Goal: Information Seeking & Learning: Find specific fact

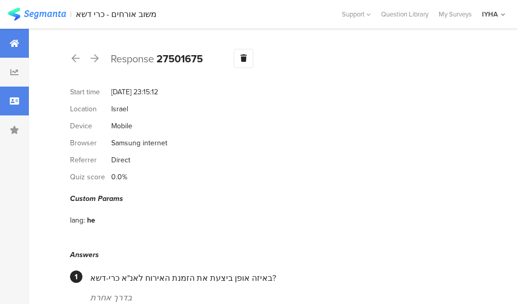
click at [16, 43] on icon at bounding box center [14, 43] width 9 height 8
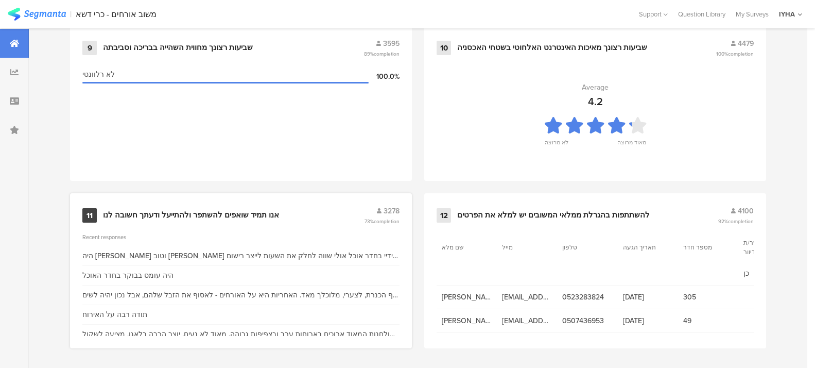
scroll to position [1143, 0]
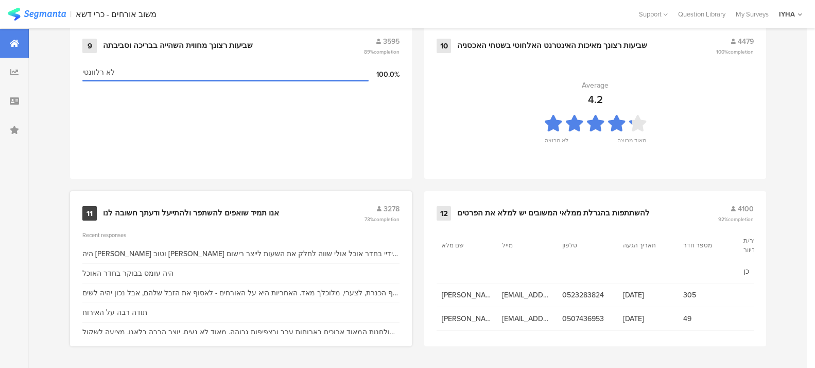
click at [91, 210] on div "11" at bounding box center [89, 213] width 14 height 14
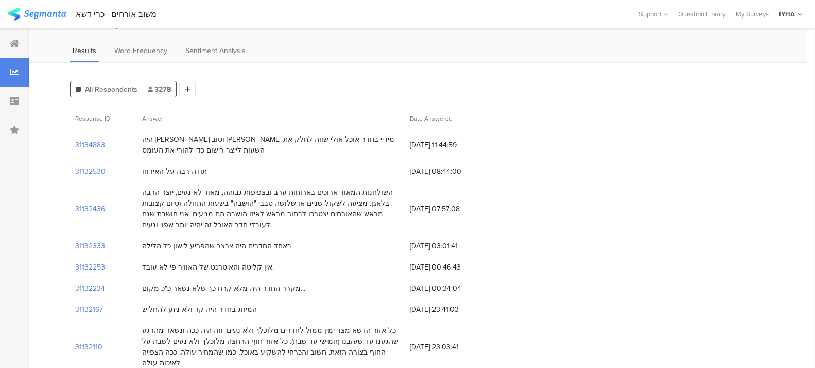
scroll to position [52, 0]
click at [88, 243] on section "31132333" at bounding box center [90, 245] width 30 height 11
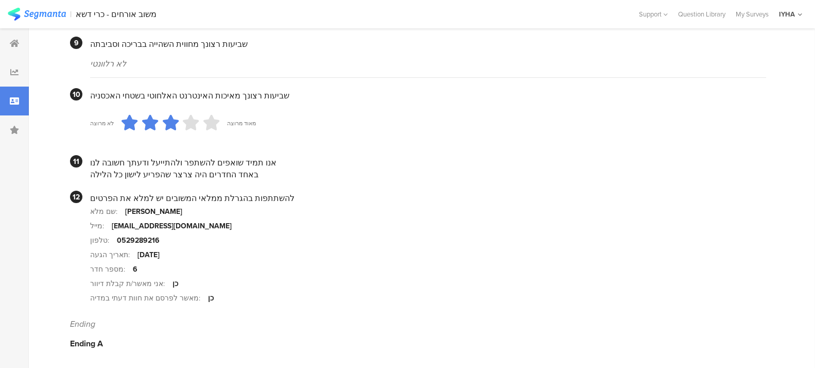
scroll to position [981, 0]
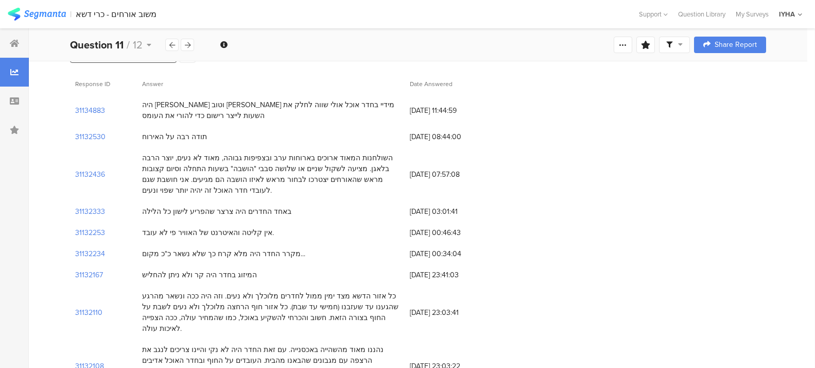
scroll to position [90, 0]
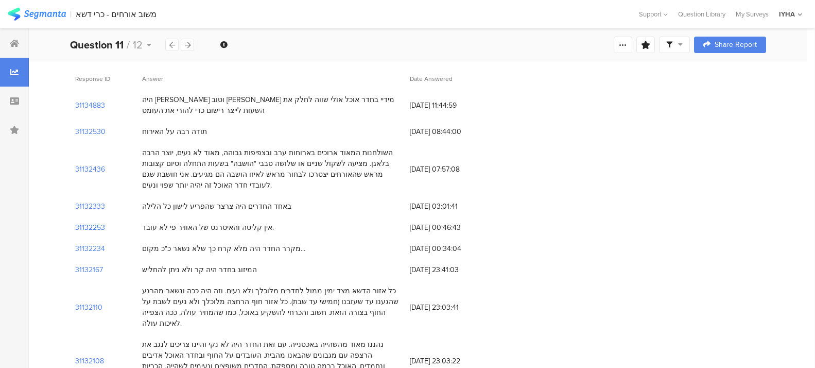
click at [93, 229] on section "31132253" at bounding box center [90, 227] width 30 height 11
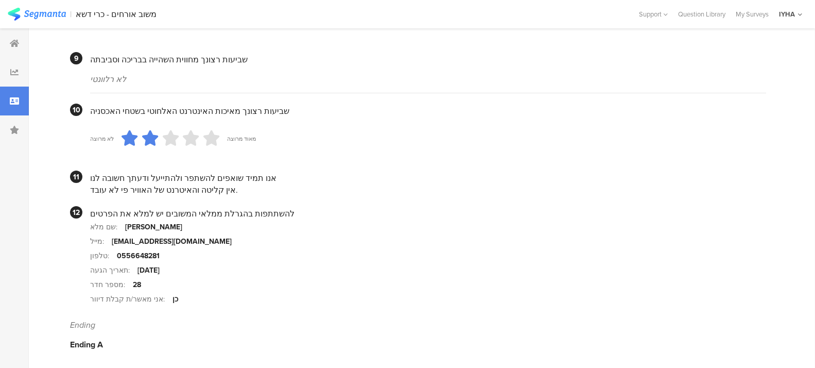
scroll to position [978, 0]
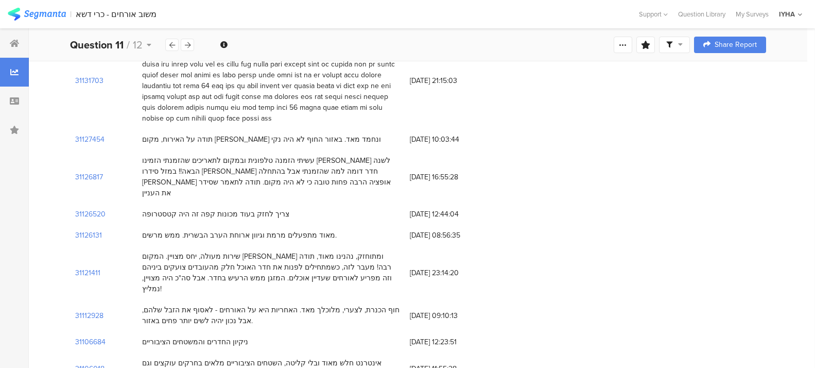
scroll to position [90, 0]
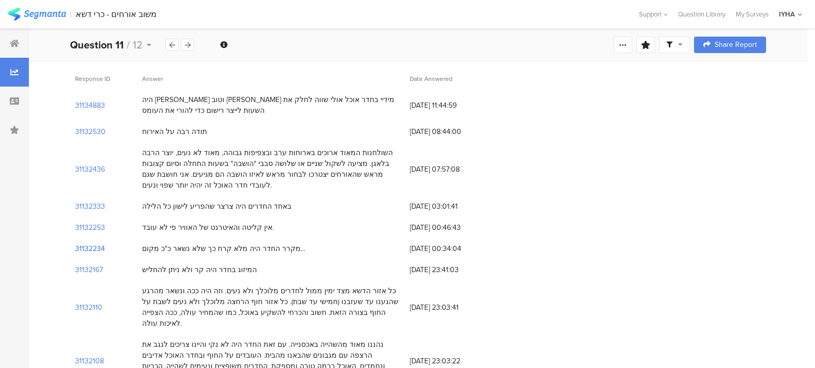
click at [87, 248] on section "31132234" at bounding box center [90, 248] width 30 height 11
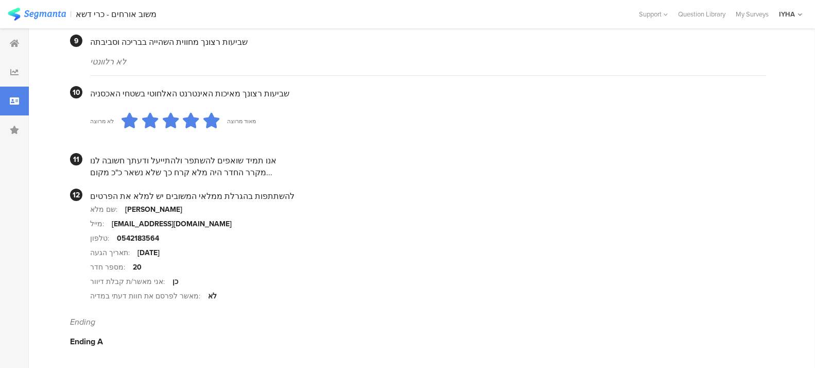
scroll to position [983, 0]
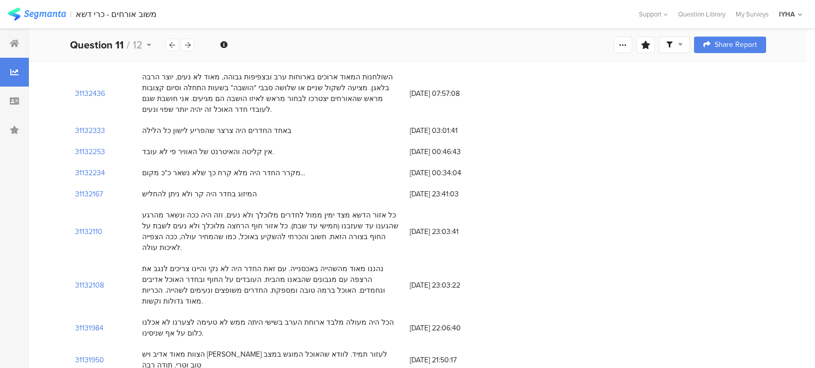
scroll to position [167, 0]
click at [80, 225] on section "31132110" at bounding box center [88, 230] width 27 height 11
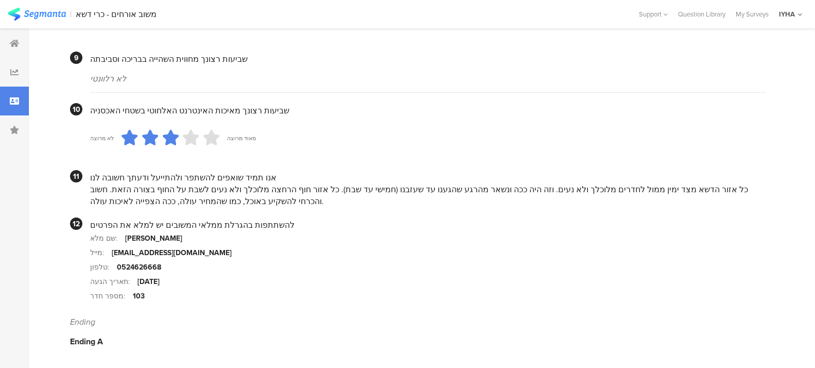
scroll to position [951, 0]
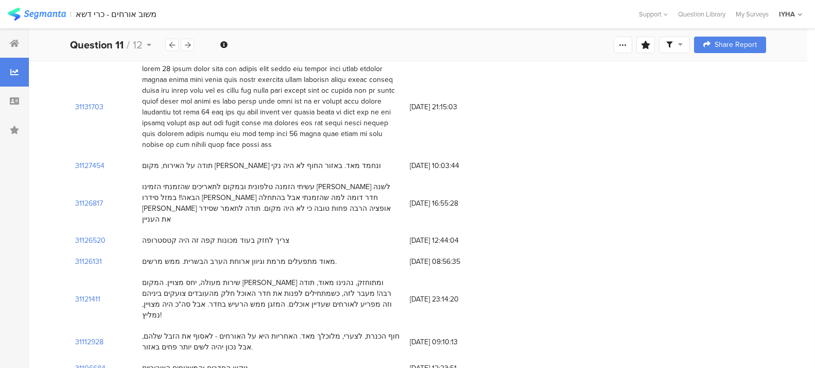
scroll to position [167, 0]
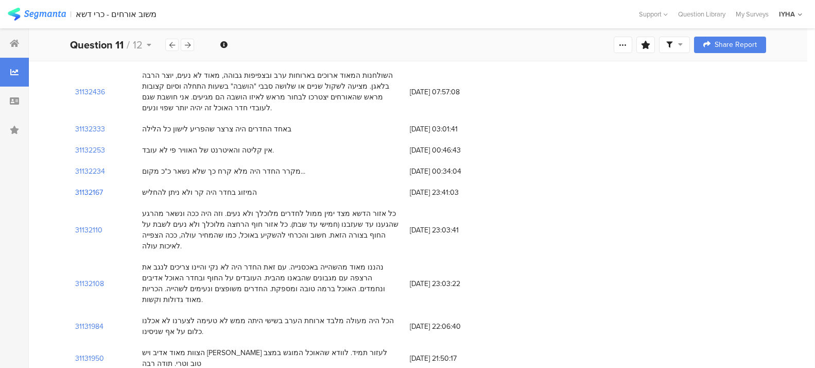
click at [92, 193] on section "31132167" at bounding box center [89, 192] width 28 height 11
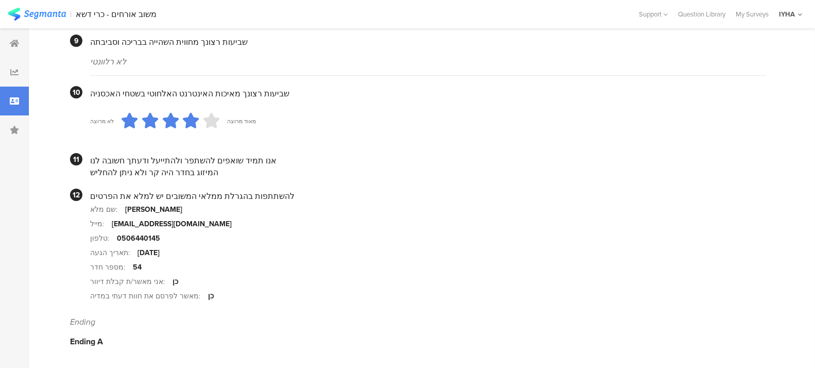
scroll to position [983, 0]
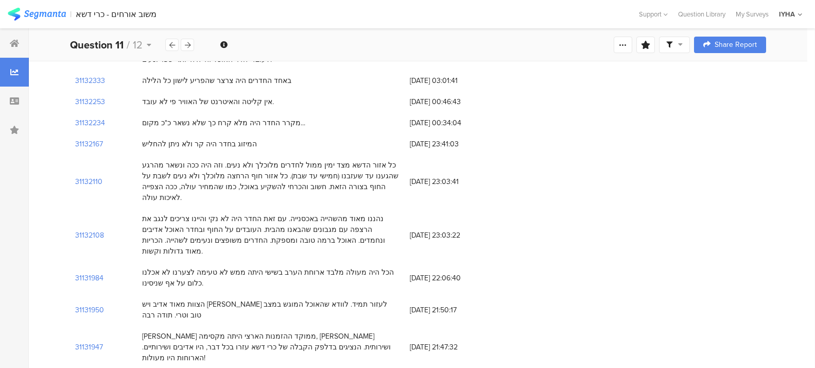
scroll to position [219, 0]
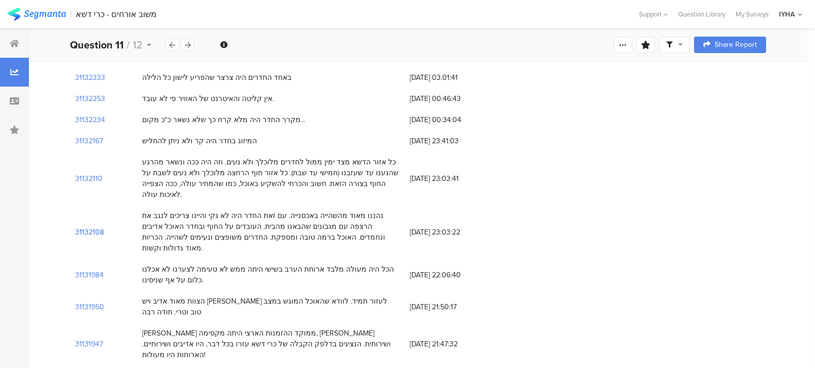
click at [83, 227] on section "31132108" at bounding box center [89, 232] width 29 height 11
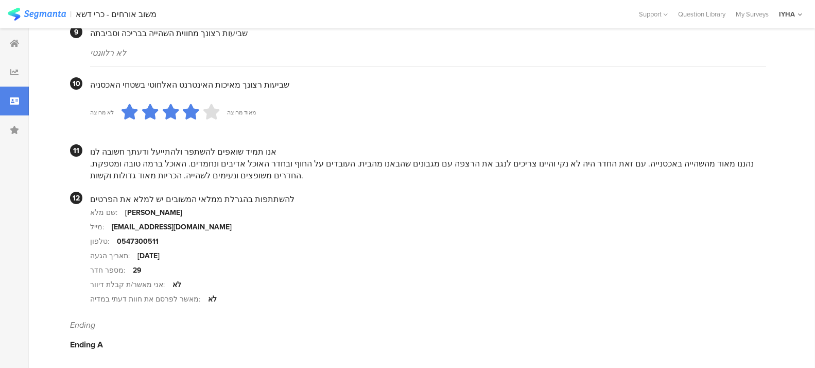
scroll to position [993, 0]
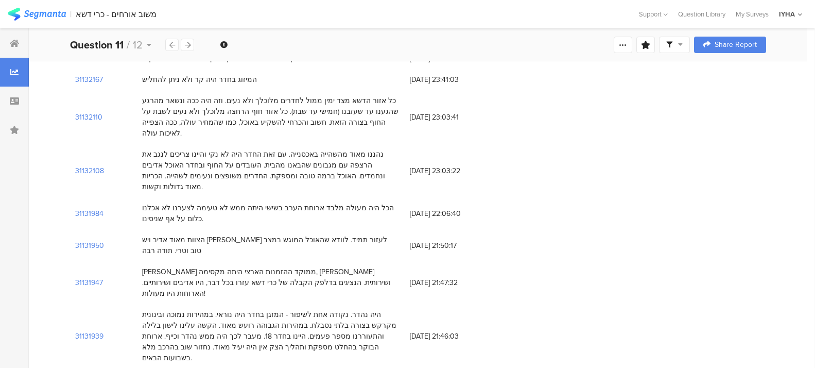
scroll to position [283, 0]
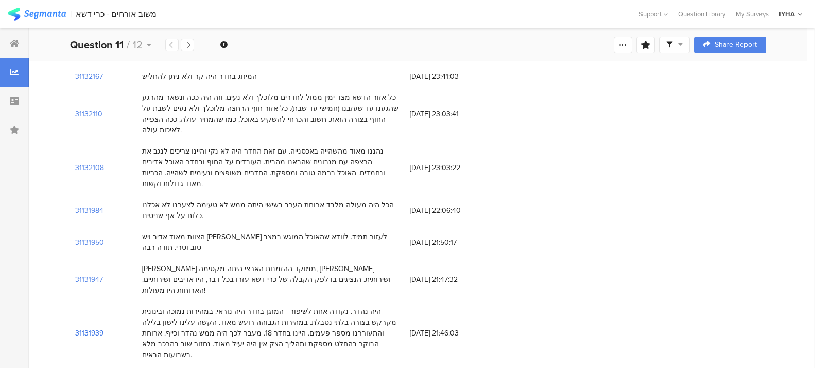
click at [92, 312] on section "31131939" at bounding box center [89, 333] width 28 height 11
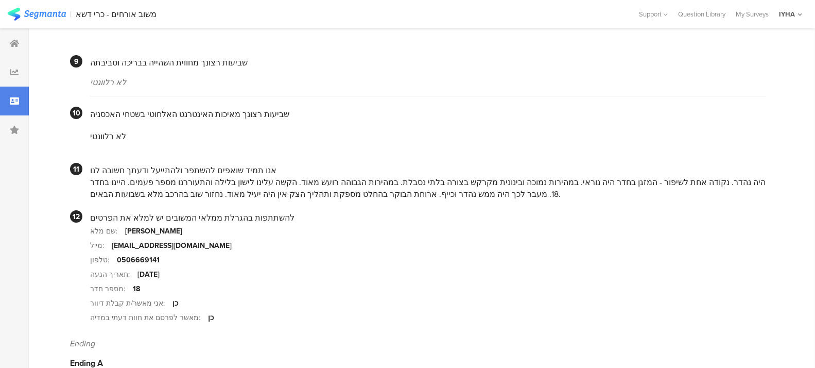
scroll to position [953, 0]
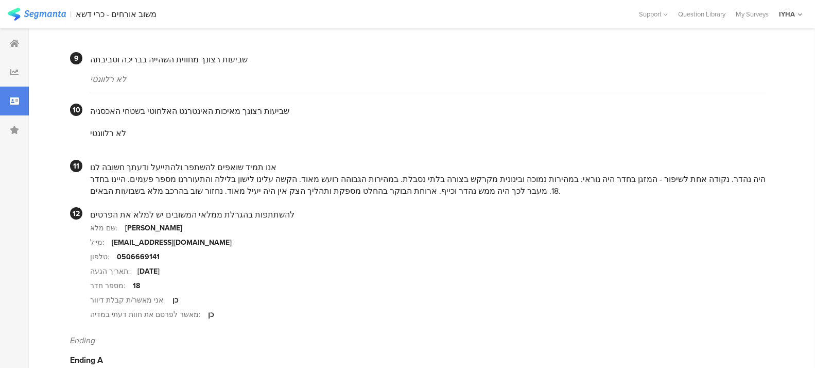
drag, startPoint x: 353, startPoint y: 240, endPoint x: 560, endPoint y: 233, distance: 207.7
click at [526, 233] on section "שם מלא: שמוליק פלד" at bounding box center [428, 227] width 676 height 14
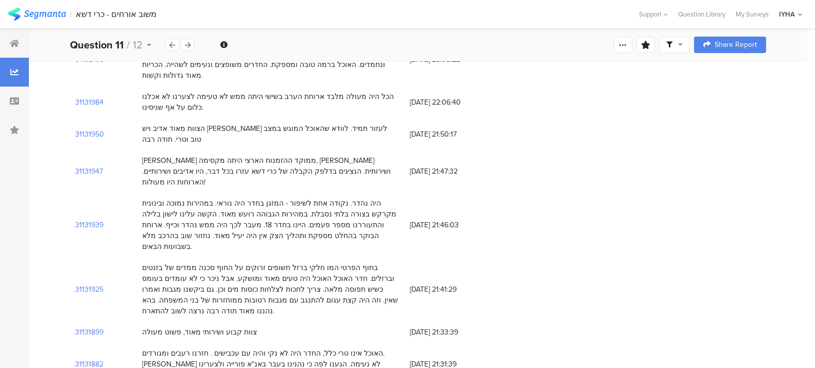
scroll to position [399, 0]
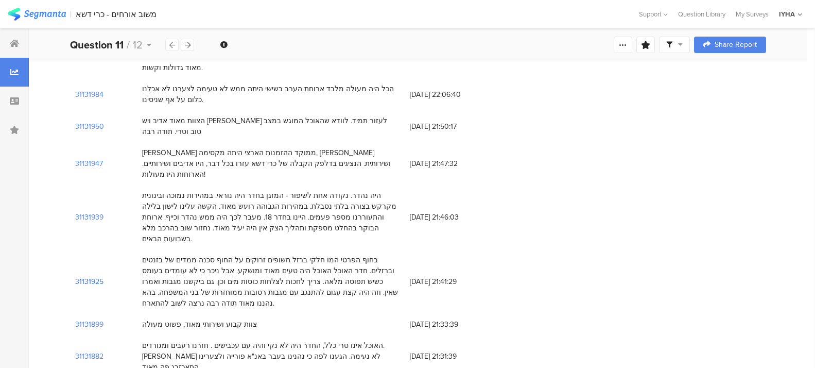
click at [88, 276] on section "31131925" at bounding box center [89, 281] width 28 height 11
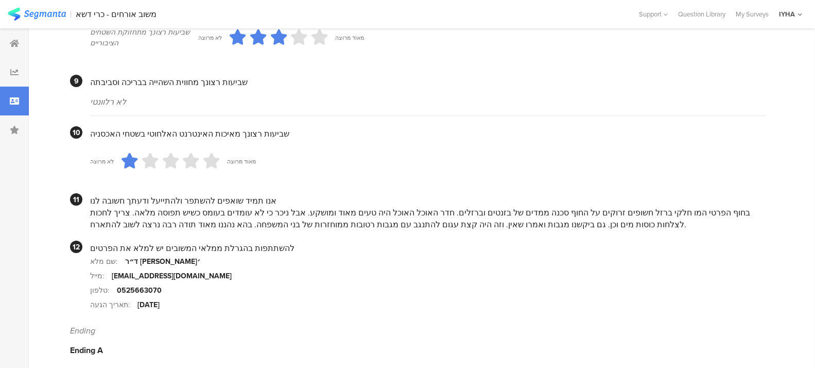
scroll to position [961, 0]
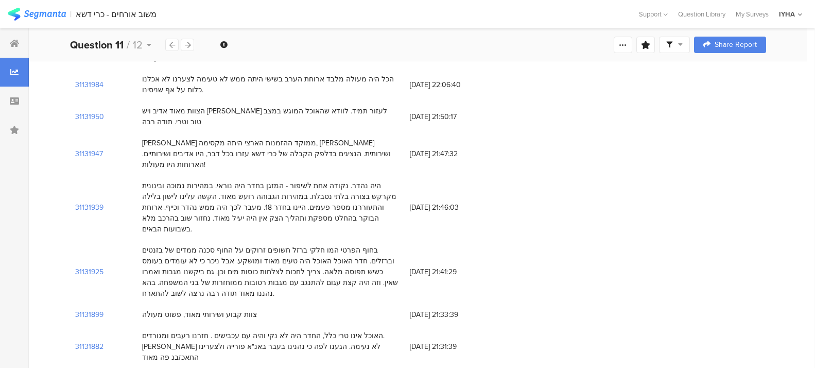
scroll to position [451, 0]
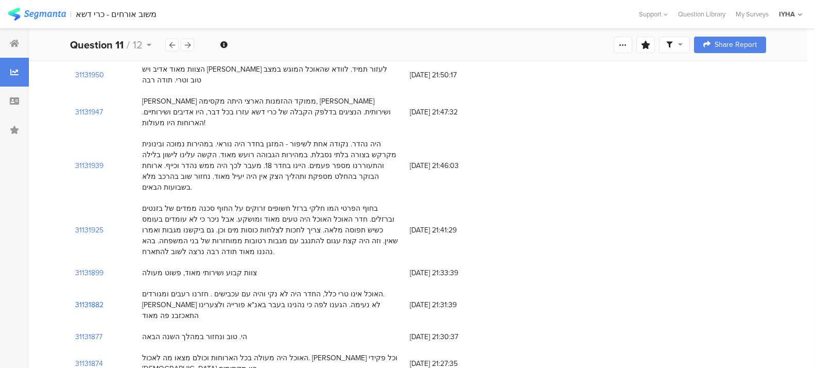
click at [89, 299] on section "31131882" at bounding box center [89, 304] width 28 height 11
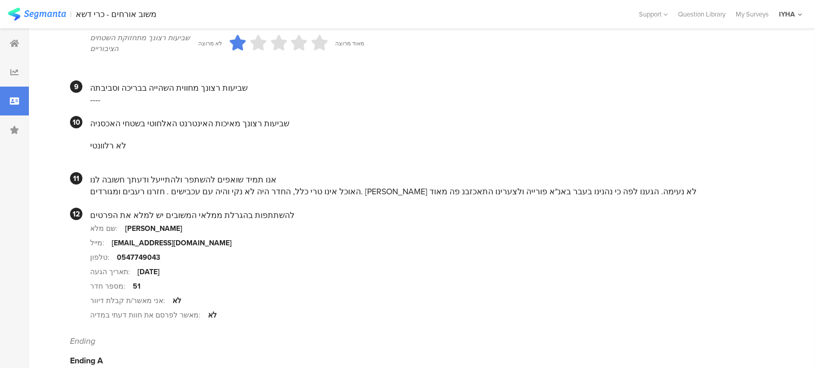
scroll to position [944, 0]
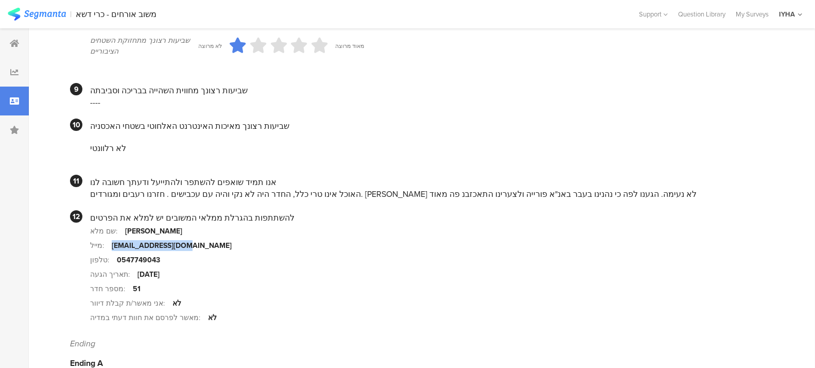
drag, startPoint x: 111, startPoint y: 246, endPoint x: 184, endPoint y: 242, distance: 73.3
click at [184, 242] on section "מייל: gybarzida@gmail.com" at bounding box center [428, 245] width 676 height 14
copy div "gybarzida@gmail.com"
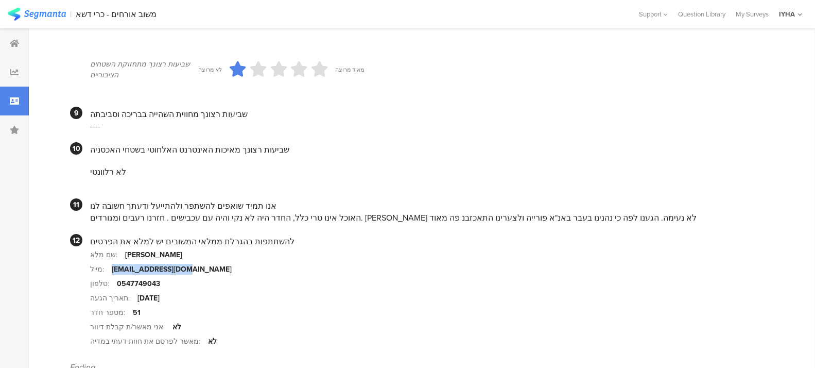
scroll to position [965, 0]
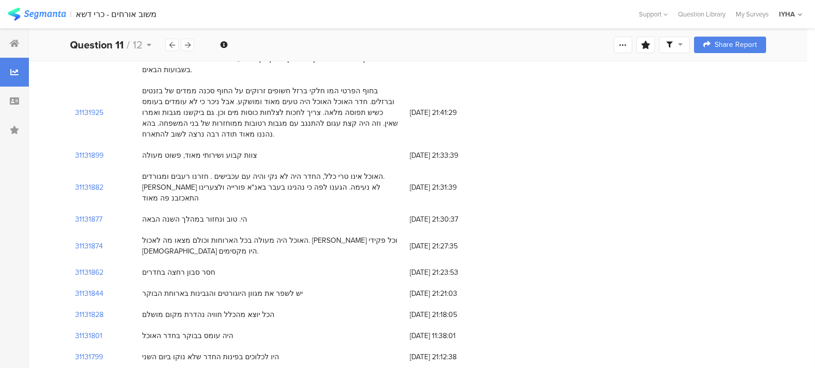
scroll to position [580, 0]
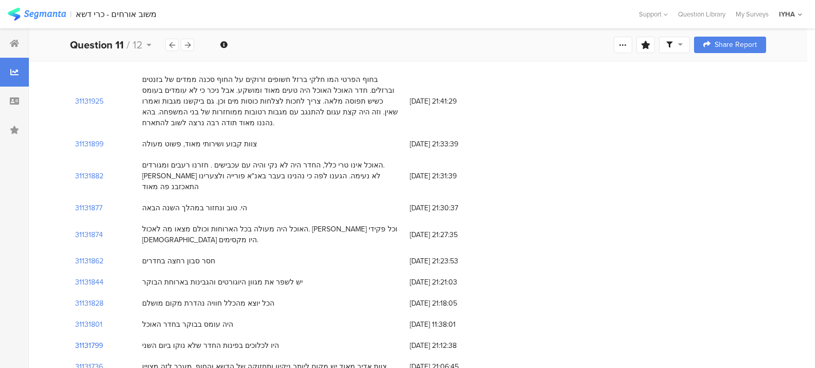
click at [92, 312] on section "31131799" at bounding box center [89, 345] width 28 height 11
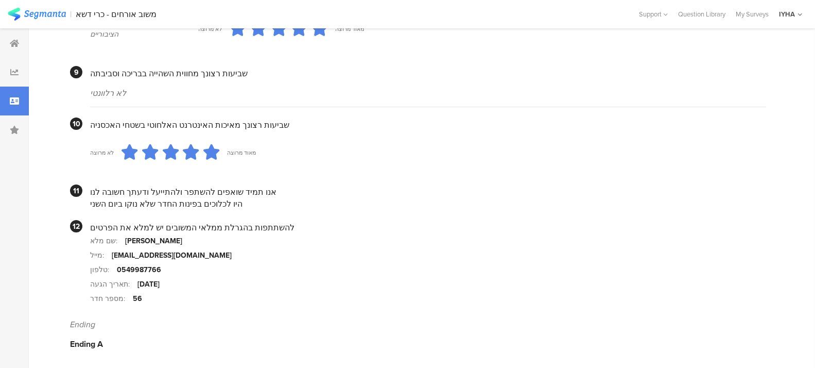
scroll to position [952, 0]
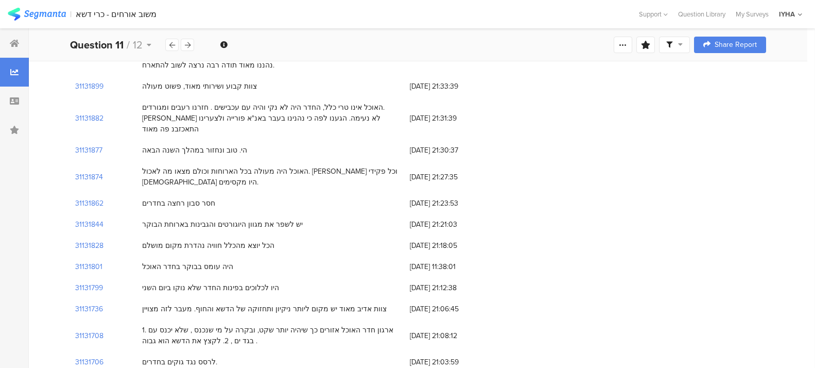
scroll to position [670, 0]
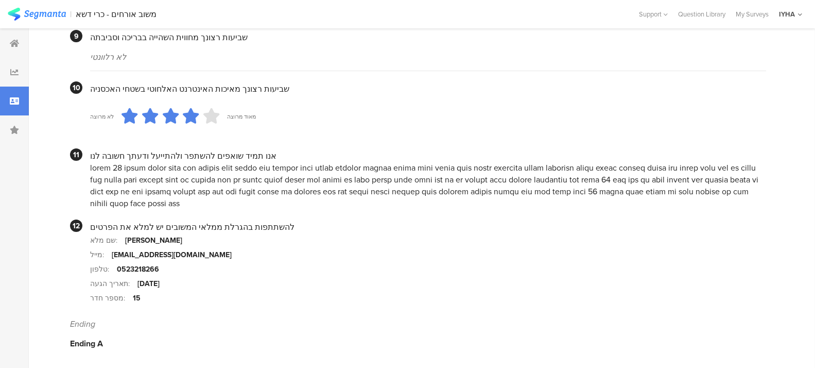
scroll to position [988, 0]
